Goal: Information Seeking & Learning: Learn about a topic

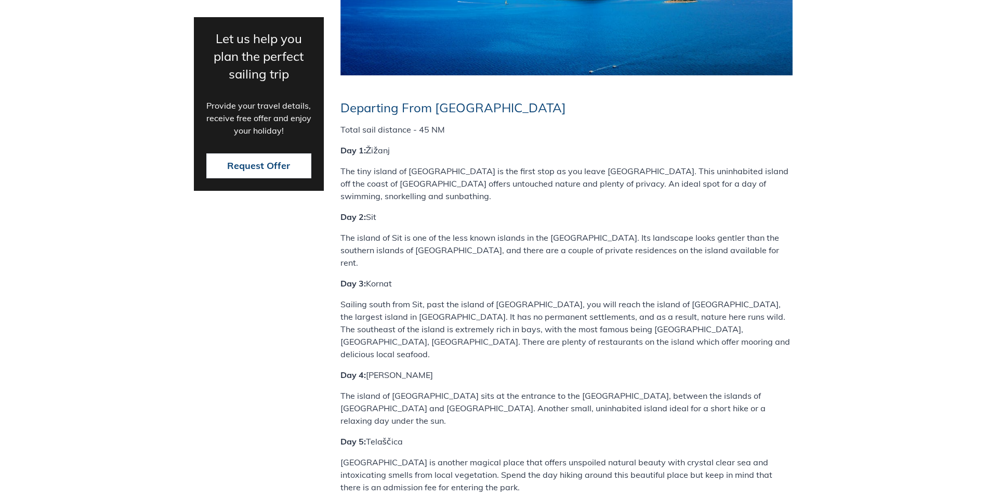
scroll to position [1621, 0]
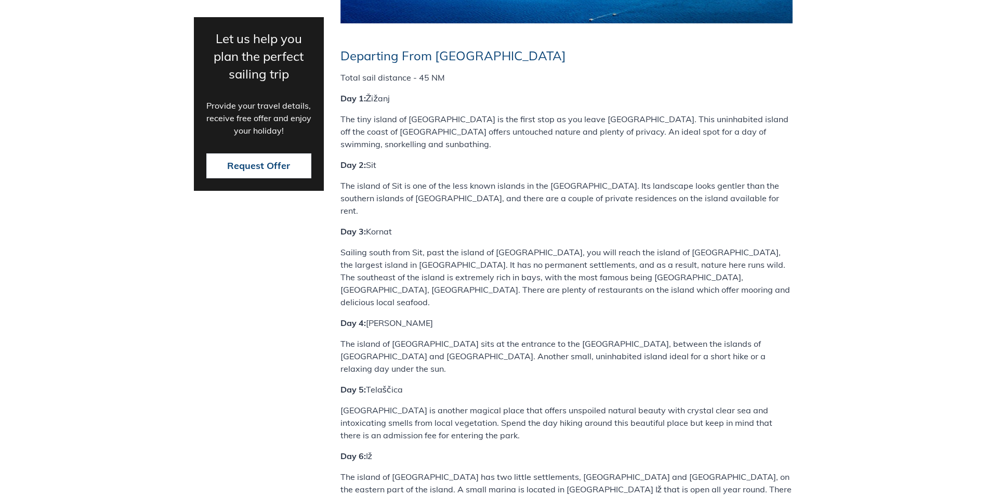
drag, startPoint x: 371, startPoint y: 123, endPoint x: 790, endPoint y: 145, distance: 418.9
click at [574, 225] on p "Day 3: Kornat" at bounding box center [566, 231] width 452 height 12
drag, startPoint x: 574, startPoint y: 157, endPoint x: 482, endPoint y: 170, distance: 93.5
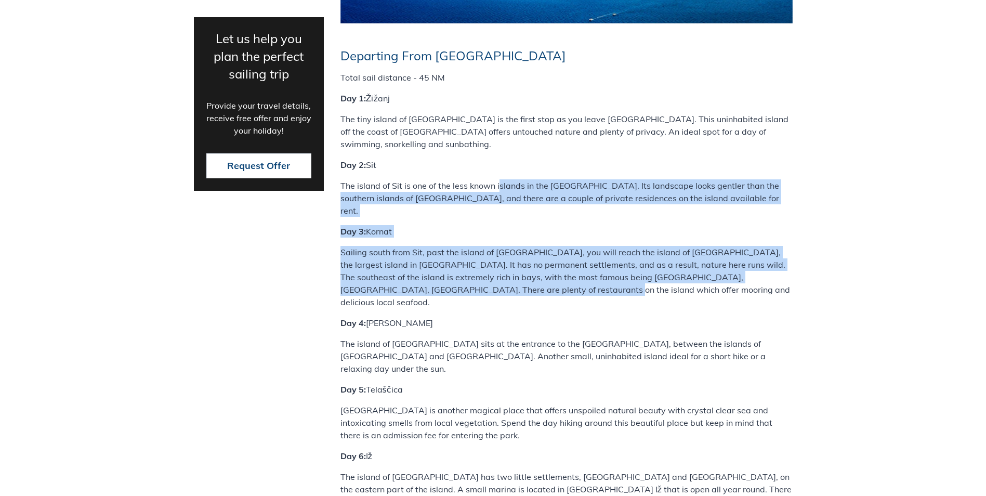
drag, startPoint x: 501, startPoint y: 129, endPoint x: 675, endPoint y: 218, distance: 195.4
click at [375, 246] on p "Sailing south from Sit, past the island of [GEOGRAPHIC_DATA], you will reach th…" at bounding box center [566, 277] width 452 height 62
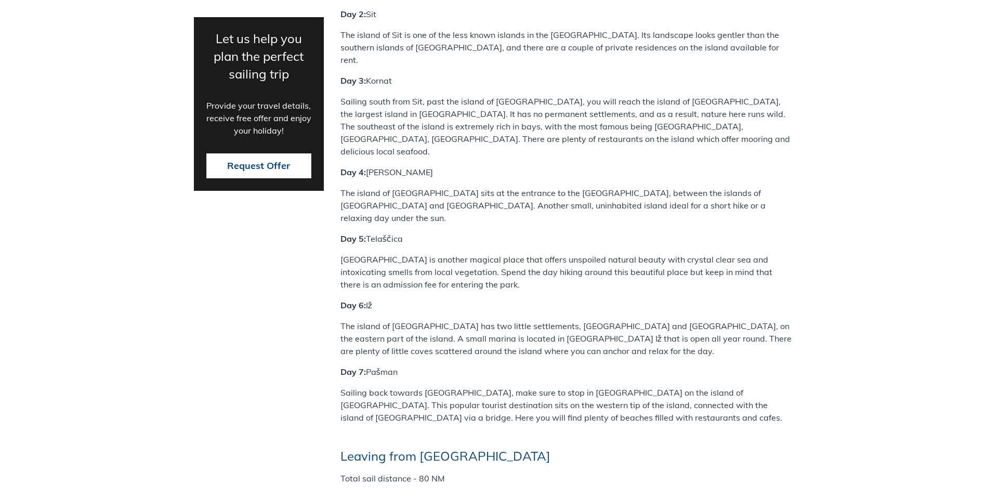
scroll to position [1777, 0]
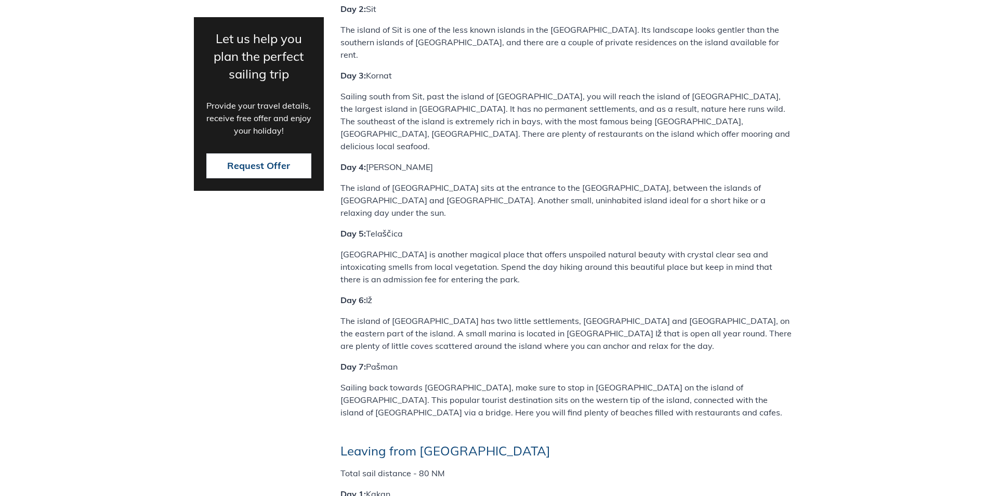
click at [548, 381] on p "Sailing back towards [GEOGRAPHIC_DATA], make sure to stop in [GEOGRAPHIC_DATA] …" at bounding box center [566, 399] width 452 height 37
copy p "Ždrealc"
click at [446, 381] on p "Sailing back towards [GEOGRAPHIC_DATA], make sure to stop in [GEOGRAPHIC_DATA] …" at bounding box center [566, 399] width 452 height 37
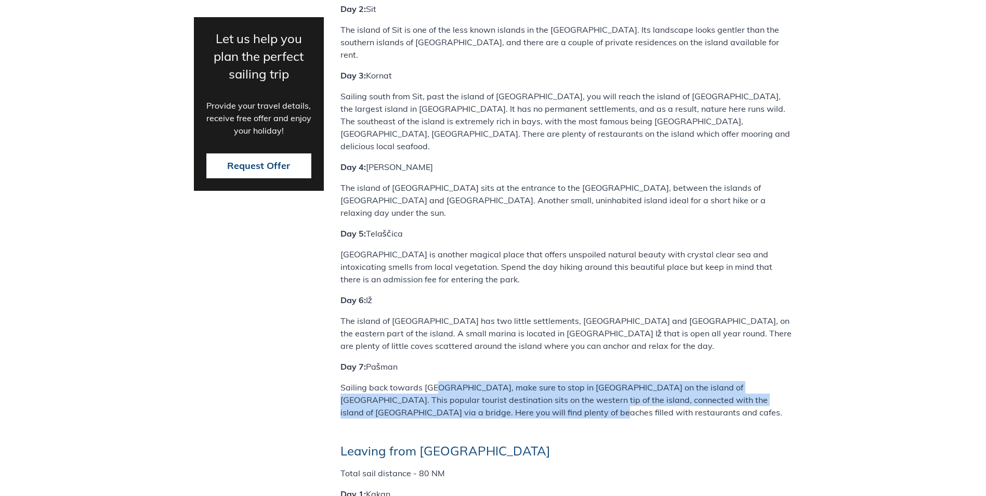
drag, startPoint x: 435, startPoint y: 293, endPoint x: 554, endPoint y: 311, distance: 120.9
click at [554, 381] on p "Sailing back towards [GEOGRAPHIC_DATA], make sure to stop in [GEOGRAPHIC_DATA] …" at bounding box center [566, 399] width 452 height 37
drag, startPoint x: 554, startPoint y: 311, endPoint x: 554, endPoint y: 319, distance: 7.8
click at [554, 381] on p "Sailing back towards [GEOGRAPHIC_DATA], make sure to stop in [GEOGRAPHIC_DATA] …" at bounding box center [566, 399] width 452 height 37
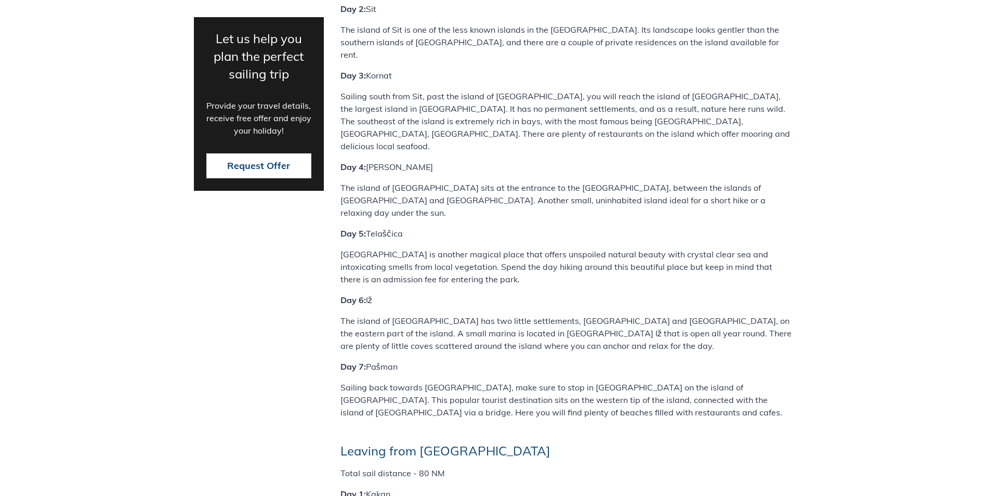
drag, startPoint x: 510, startPoint y: 228, endPoint x: 610, endPoint y: 263, distance: 106.1
click at [610, 263] on div "Departing From [GEOGRAPHIC_DATA] Total sail distance - 45 NM Day 1: Žižanj The …" at bounding box center [566, 443] width 452 height 1103
drag, startPoint x: 610, startPoint y: 263, endPoint x: 589, endPoint y: 262, distance: 21.3
click at [589, 360] on p "Day 7: Pašman" at bounding box center [566, 366] width 452 height 12
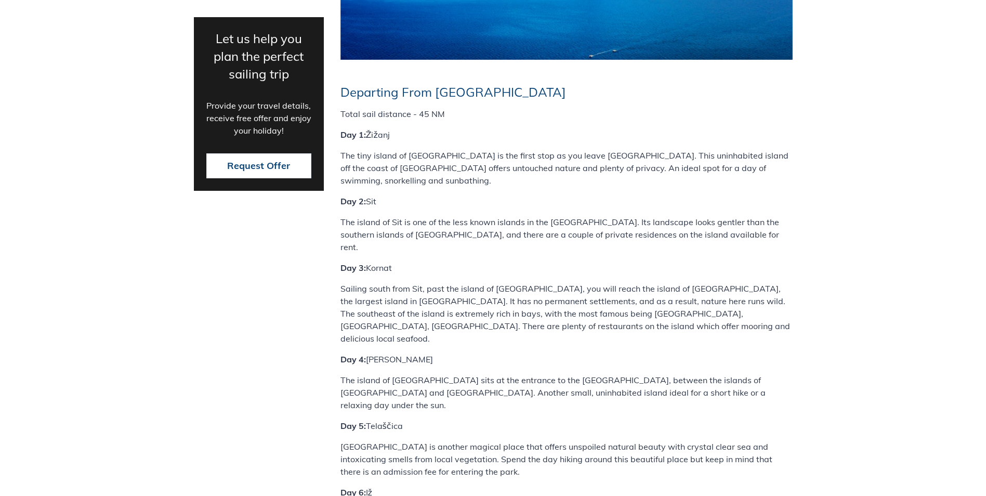
scroll to position [1569, 0]
